Goal: Navigation & Orientation: Find specific page/section

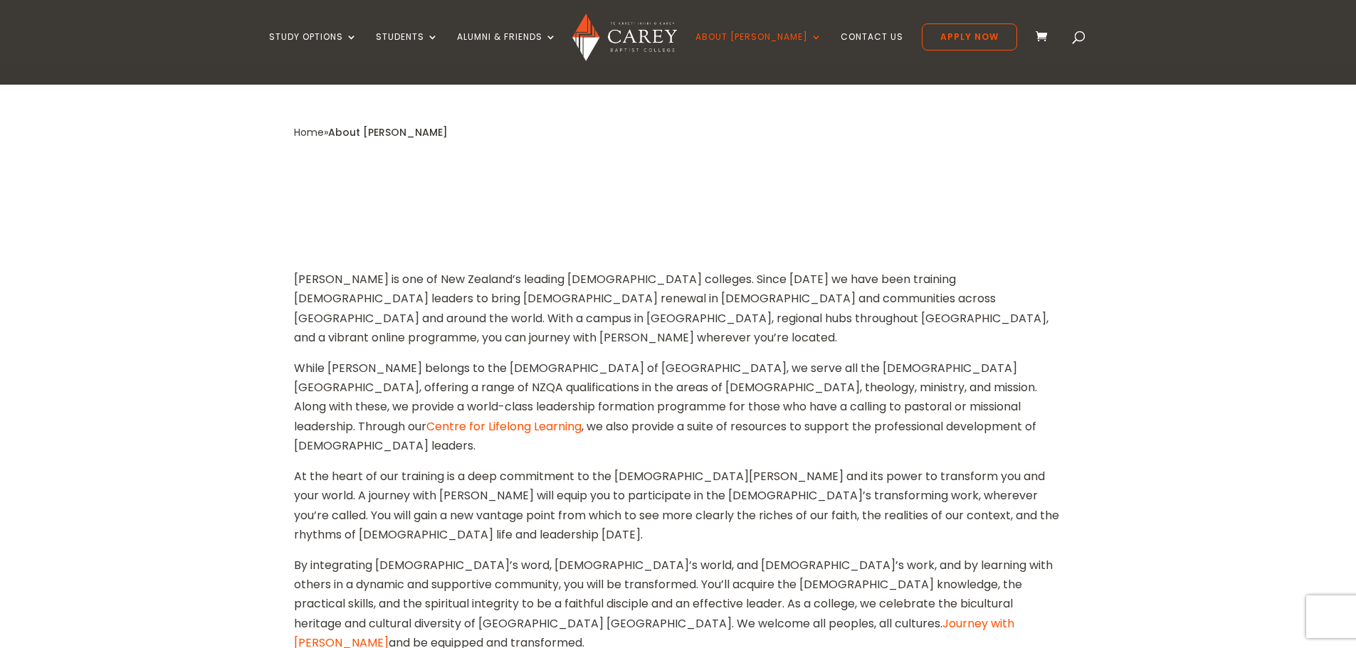
scroll to position [997, 0]
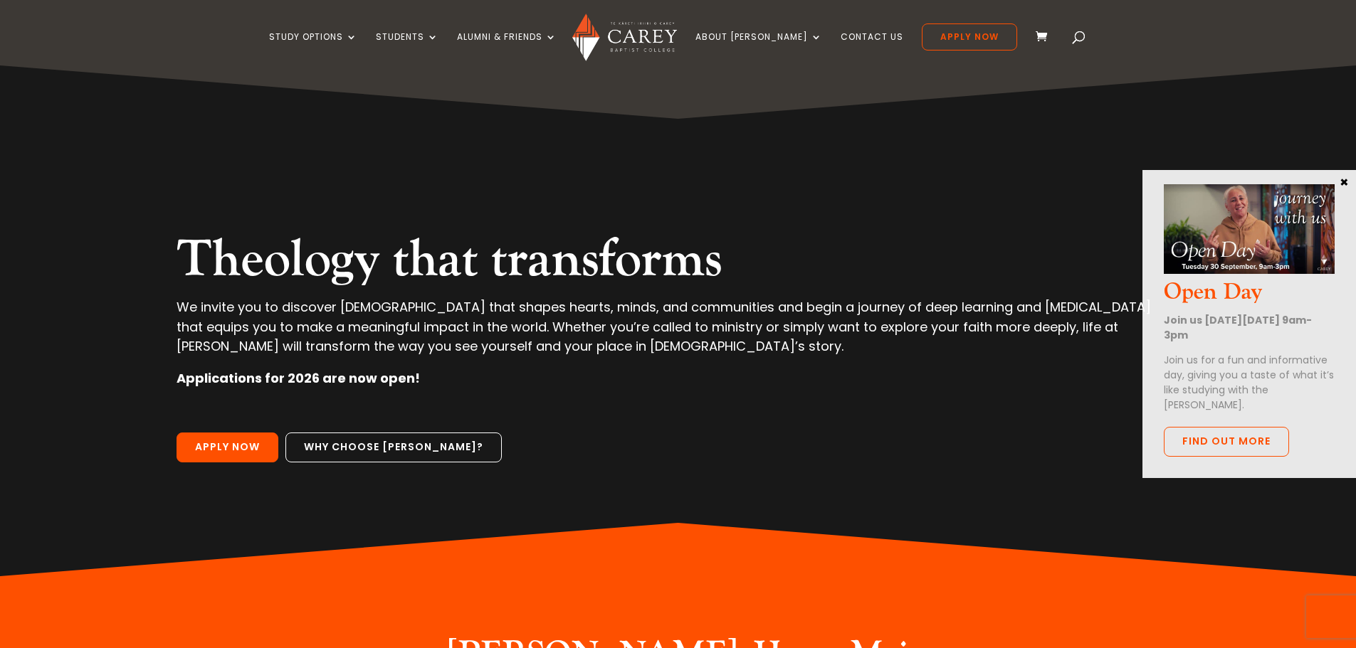
click at [636, 25] on img at bounding box center [624, 38] width 105 height 48
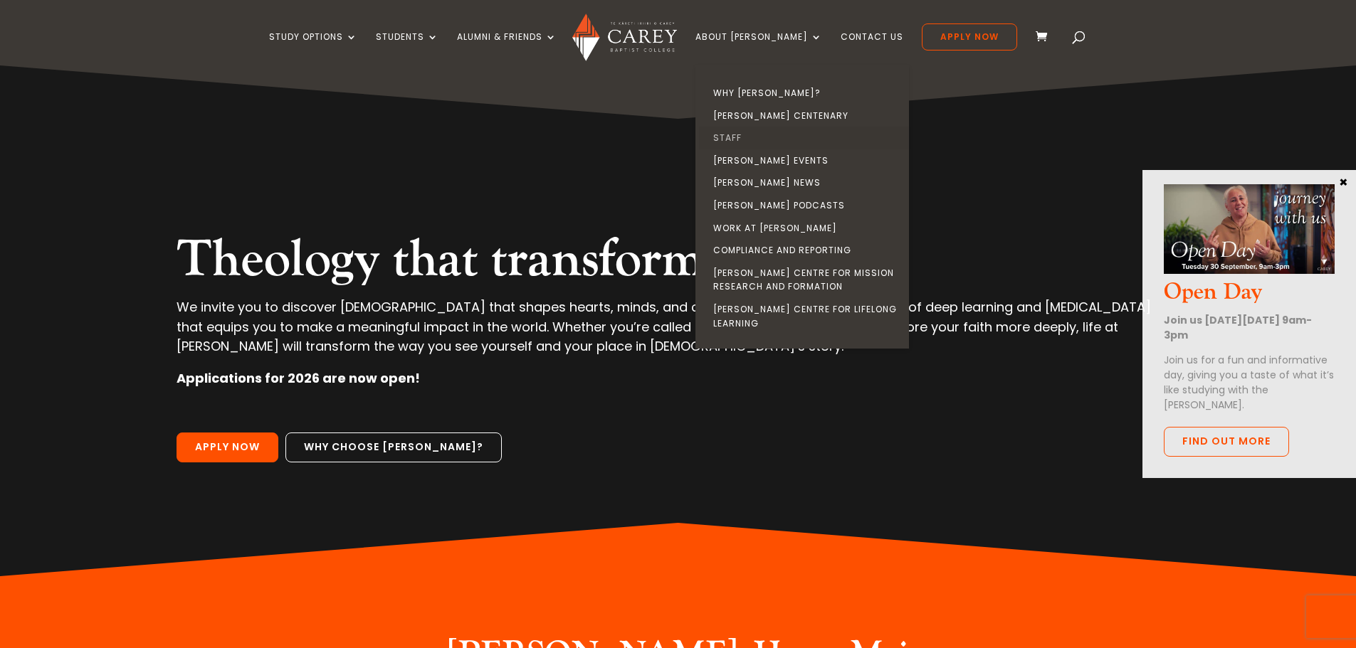
click at [779, 142] on link "Staff" at bounding box center [806, 138] width 214 height 23
click at [797, 251] on link "Compliance and Reporting" at bounding box center [806, 250] width 214 height 23
click at [859, 252] on link "Compliance and Reporting" at bounding box center [806, 250] width 214 height 23
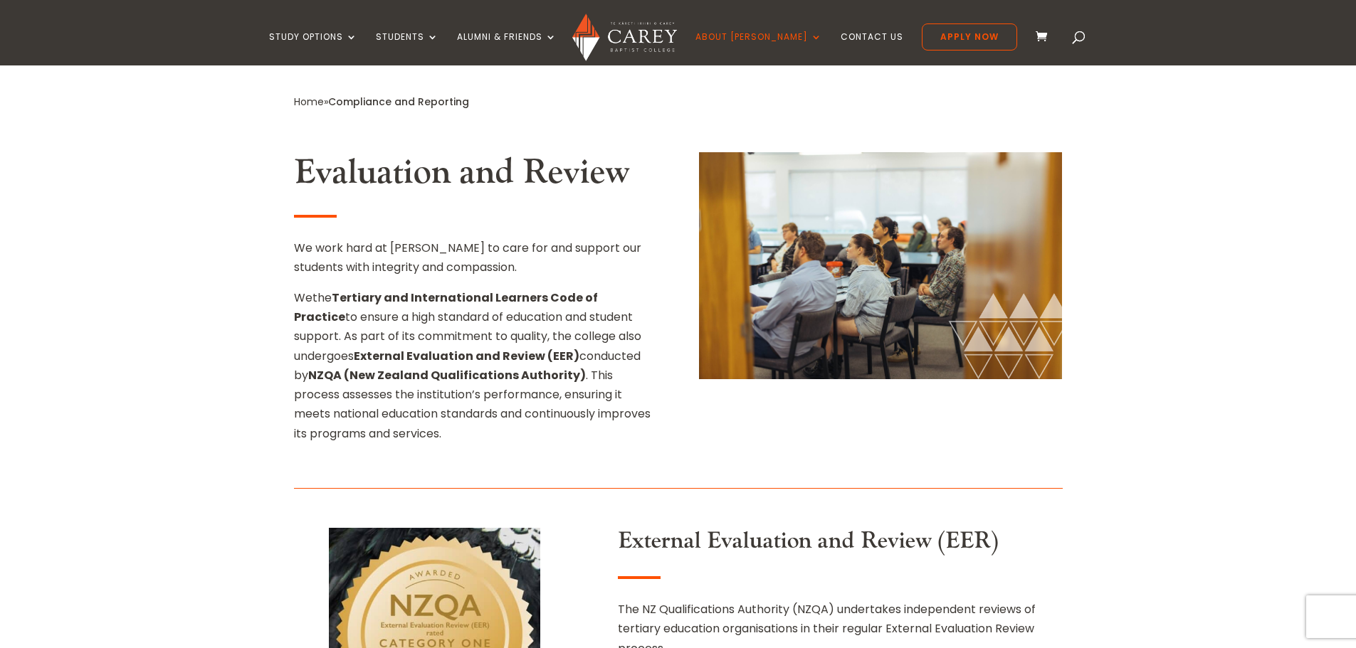
scroll to position [238, 0]
